Goal: Task Accomplishment & Management: Manage account settings

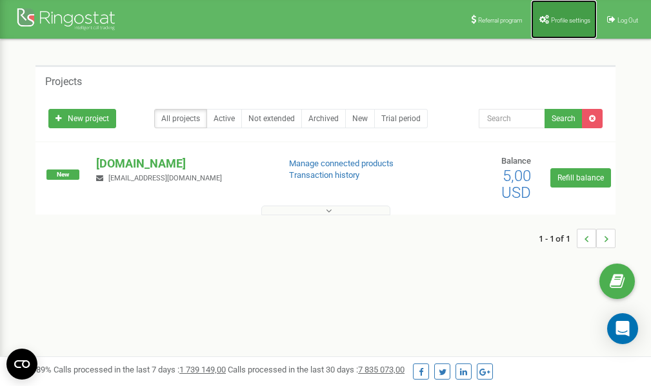
click at [570, 15] on link "Profile settings" at bounding box center [564, 19] width 66 height 39
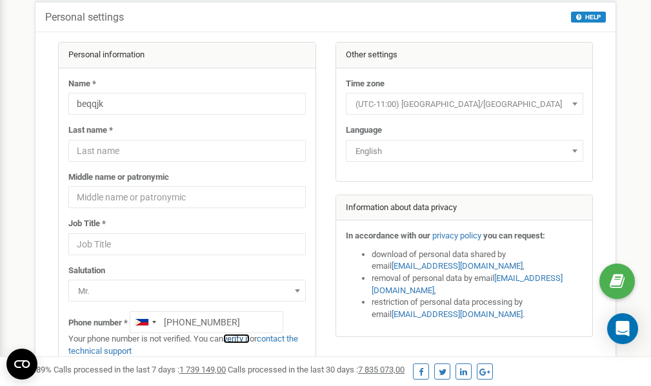
click at [241, 339] on link "verify it" at bounding box center [236, 339] width 26 height 10
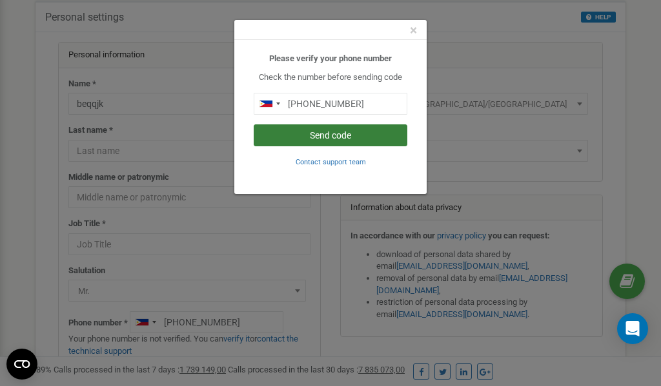
click at [339, 135] on button "Send code" at bounding box center [331, 136] width 154 height 22
